Goal: Use online tool/utility

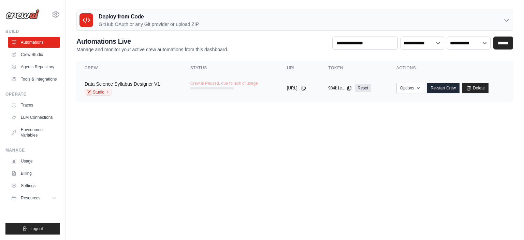
click at [149, 82] on link "Data Science Syllabus Designer V1" at bounding box center [122, 83] width 75 height 5
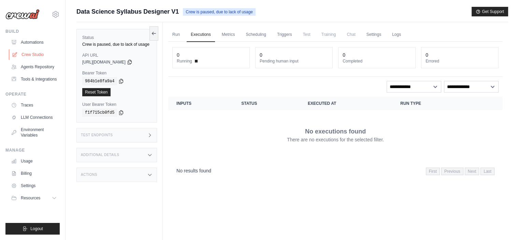
click at [31, 53] on link "Crew Studio" at bounding box center [35, 54] width 52 height 11
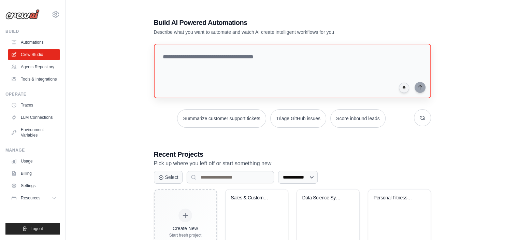
click at [198, 64] on textarea at bounding box center [292, 71] width 277 height 55
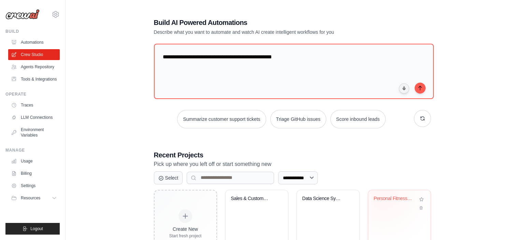
type textarea "**********"
drag, startPoint x: 383, startPoint y: 195, endPoint x: 412, endPoint y: 165, distance: 41.8
click at [425, 143] on div "**********" at bounding box center [292, 137] width 293 height 261
click at [392, 198] on div "Personal Fitness & Health Tracking ..." at bounding box center [394, 198] width 41 height 6
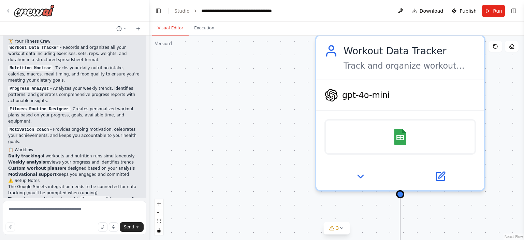
scroll to position [660, 0]
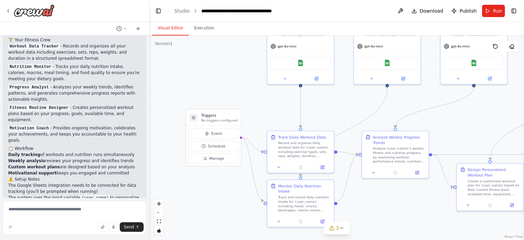
drag, startPoint x: 245, startPoint y: 150, endPoint x: 208, endPoint y: 84, distance: 76.0
click at [208, 84] on div ".deletable-edge-delete-btn { width: 20px; height: 20px; border: 0px solid #ffff…" at bounding box center [336, 137] width 375 height 204
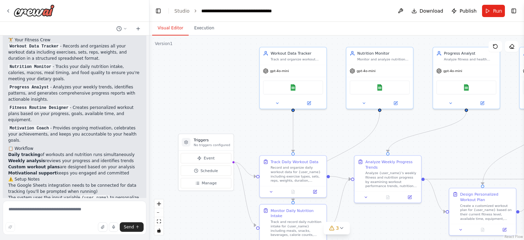
drag, startPoint x: 246, startPoint y: 101, endPoint x: 238, endPoint y: 126, distance: 25.7
click at [238, 126] on div ".deletable-edge-delete-btn { width: 20px; height: 20px; border: 0px solid #ffff…" at bounding box center [336, 137] width 375 height 204
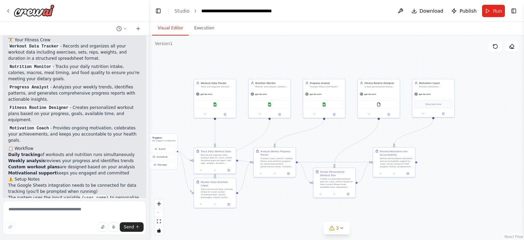
drag, startPoint x: 385, startPoint y: 222, endPoint x: 268, endPoint y: 198, distance: 119.2
click at [270, 199] on div ".deletable-edge-delete-btn { width: 20px; height: 20px; border: 0px solid #ffff…" at bounding box center [336, 137] width 375 height 204
